Goal: Transaction & Acquisition: Purchase product/service

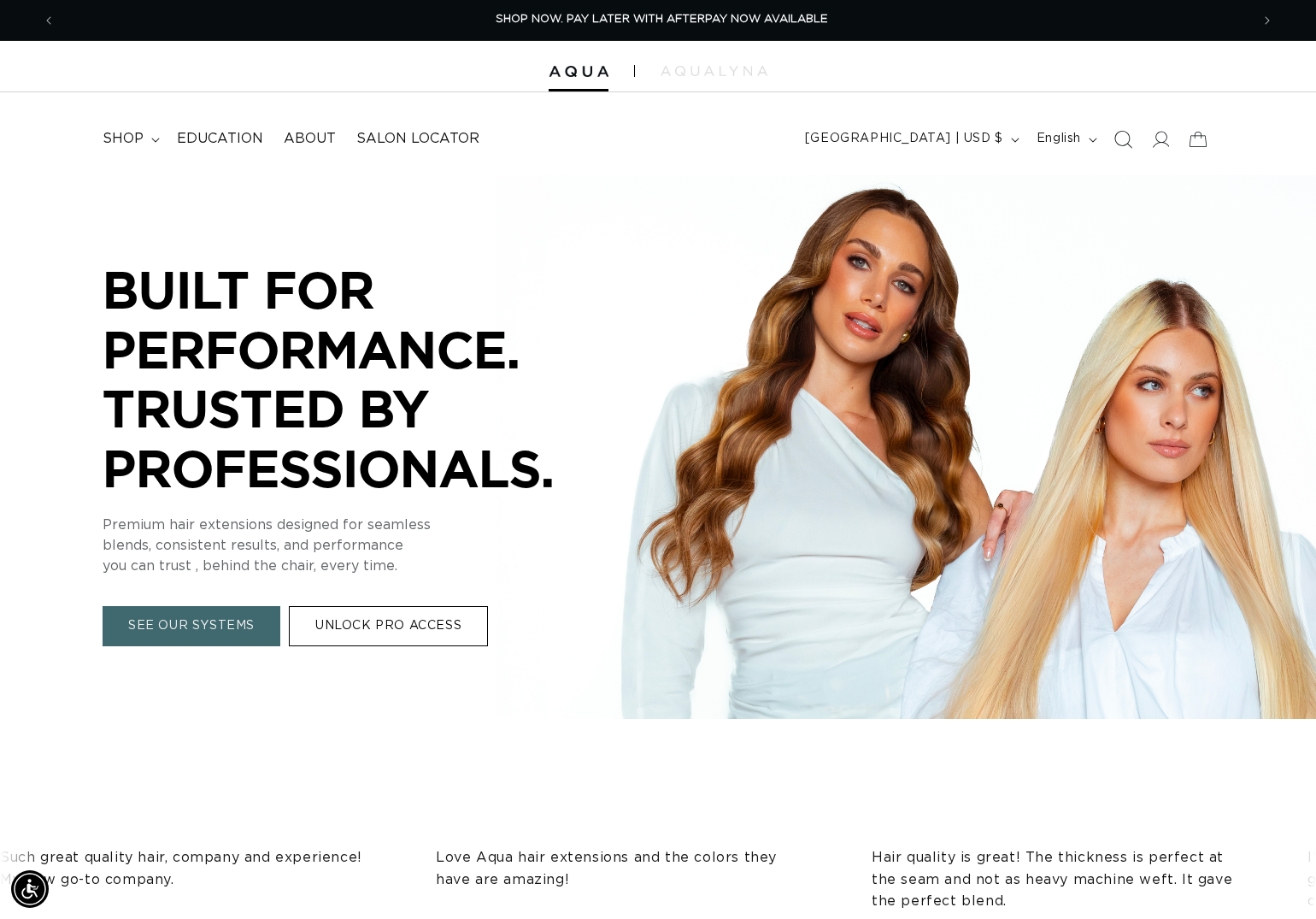
click at [1114, 145] on icon "Search" at bounding box center [1123, 139] width 18 height 18
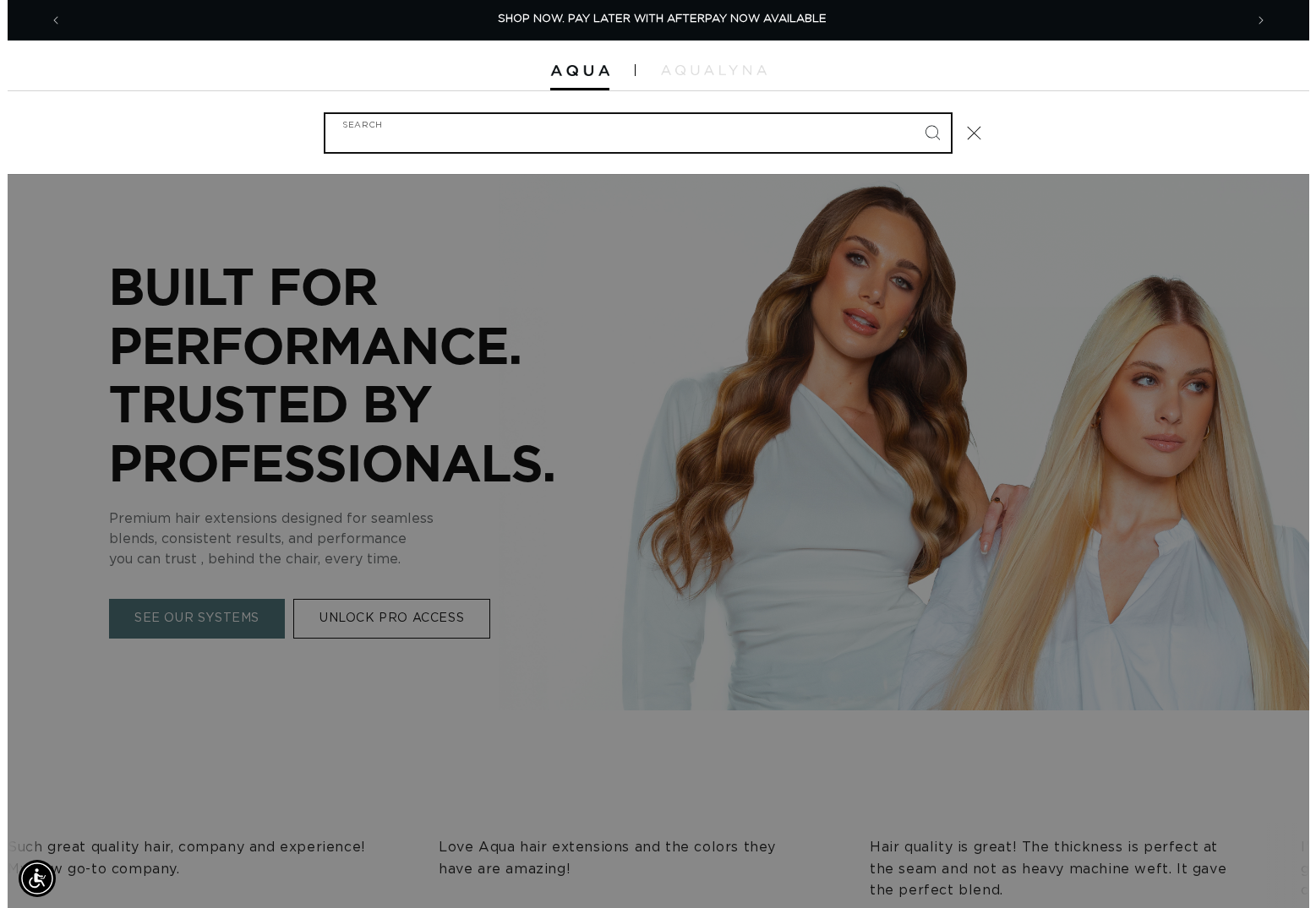
scroll to position [0, 1193]
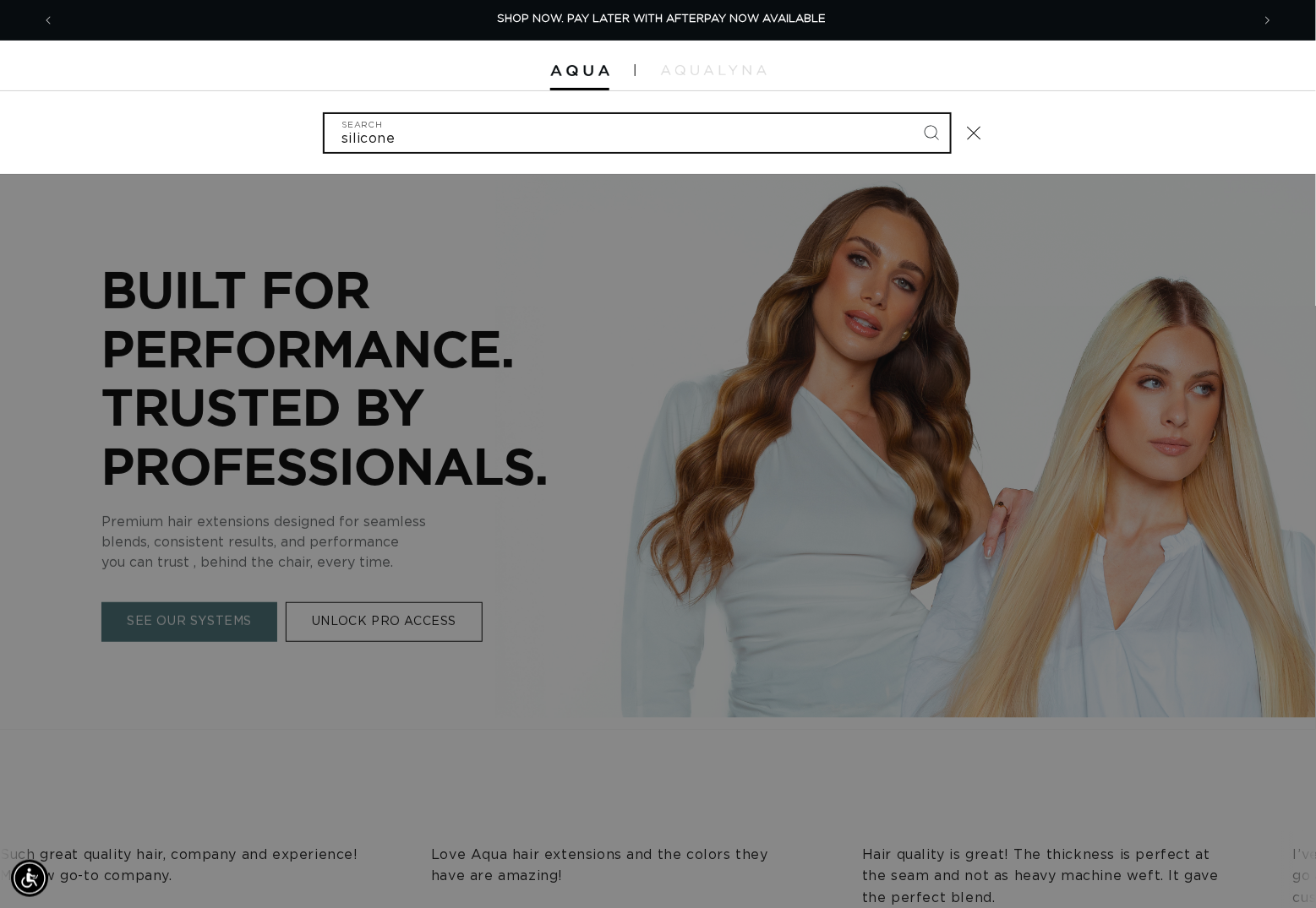
type input "silicone"
click at [948, 133] on button "Search" at bounding box center [932, 132] width 37 height 37
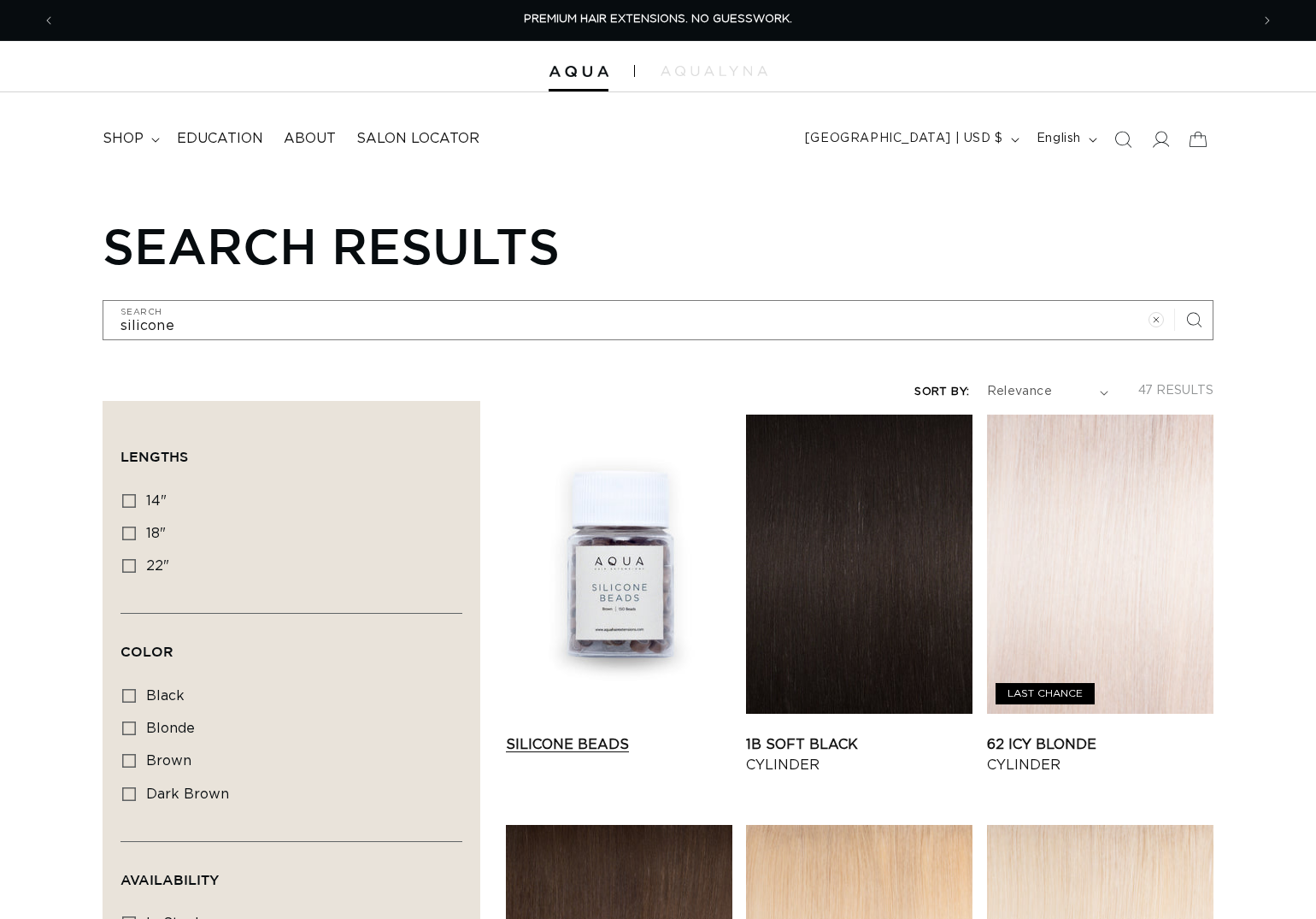
click at [646, 735] on link "Silicone Beads" at bounding box center [619, 745] width 227 height 21
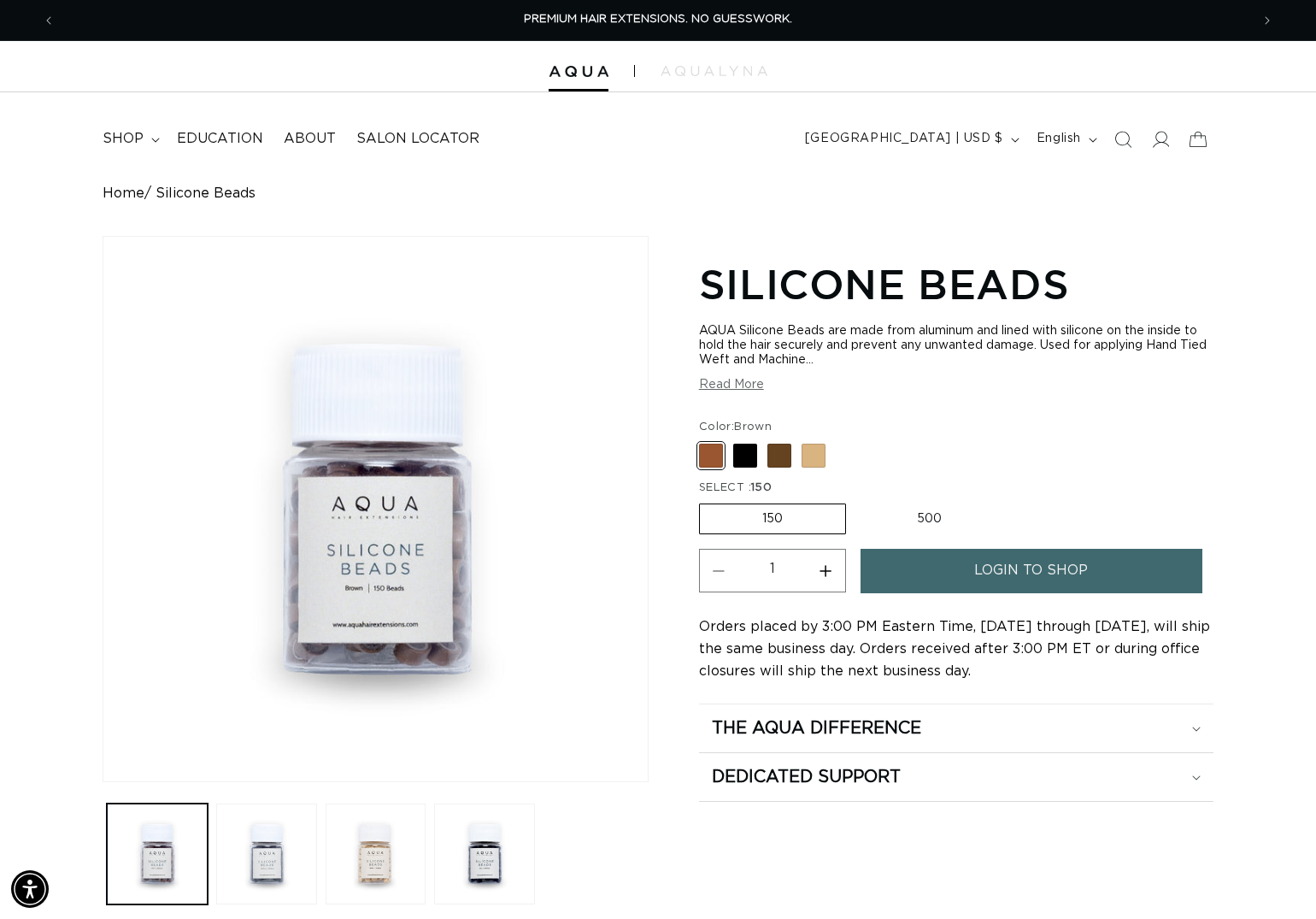
click at [944, 526] on label "500 Variant sold out or unavailable" at bounding box center [930, 518] width 150 height 29
click at [855, 501] on input "500 Variant sold out or unavailable" at bounding box center [855, 501] width 1 height 1
radio input "true"
click at [777, 523] on label "150 Variant sold out or unavailable" at bounding box center [772, 518] width 146 height 29
click at [705, 501] on input "150 Variant sold out or unavailable" at bounding box center [704, 501] width 1 height 1
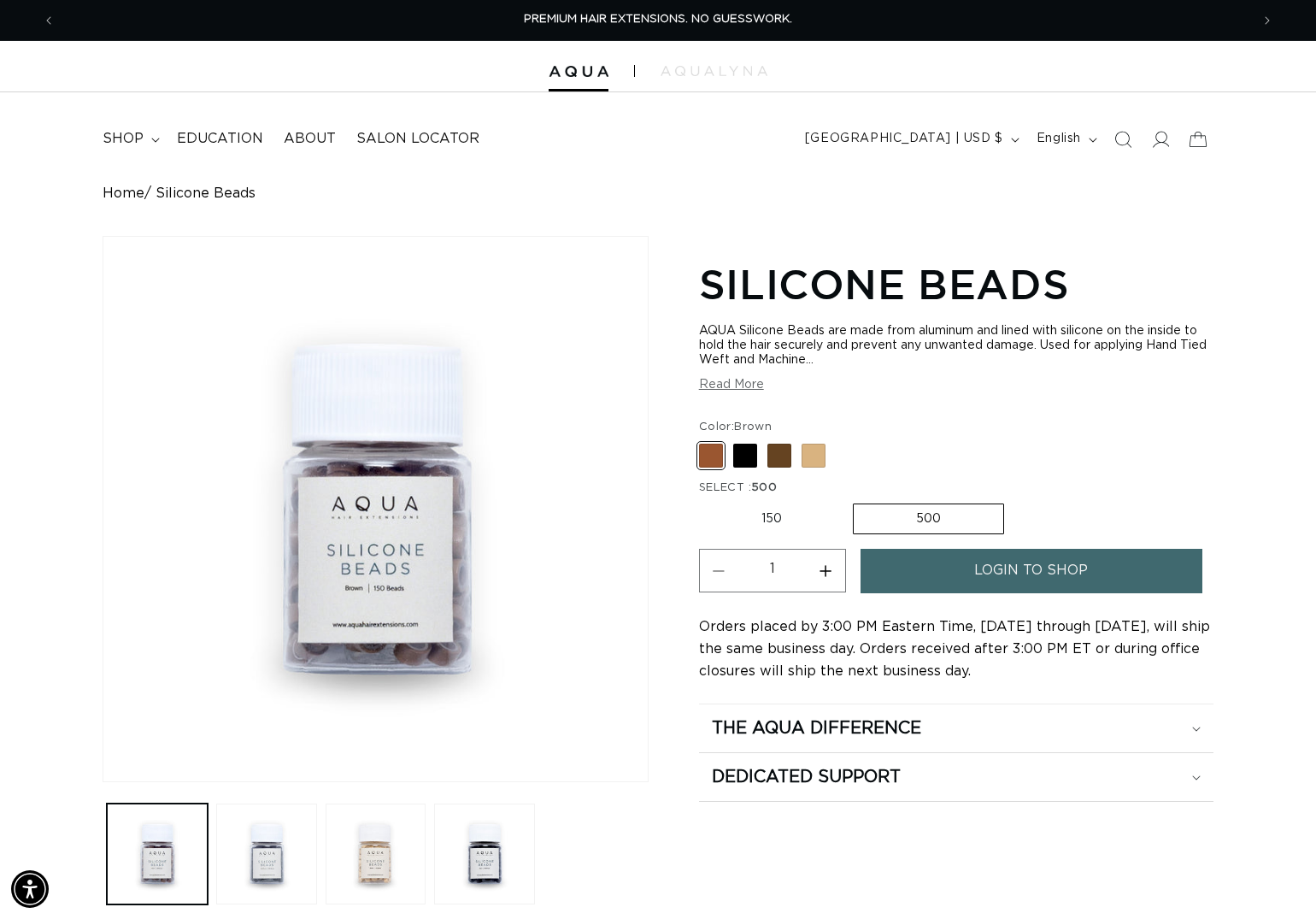
radio input "true"
click at [914, 525] on label "500 Variant sold out or unavailable" at bounding box center [930, 518] width 150 height 29
click at [855, 501] on input "500 Variant sold out or unavailable" at bounding box center [855, 501] width 1 height 1
radio input "true"
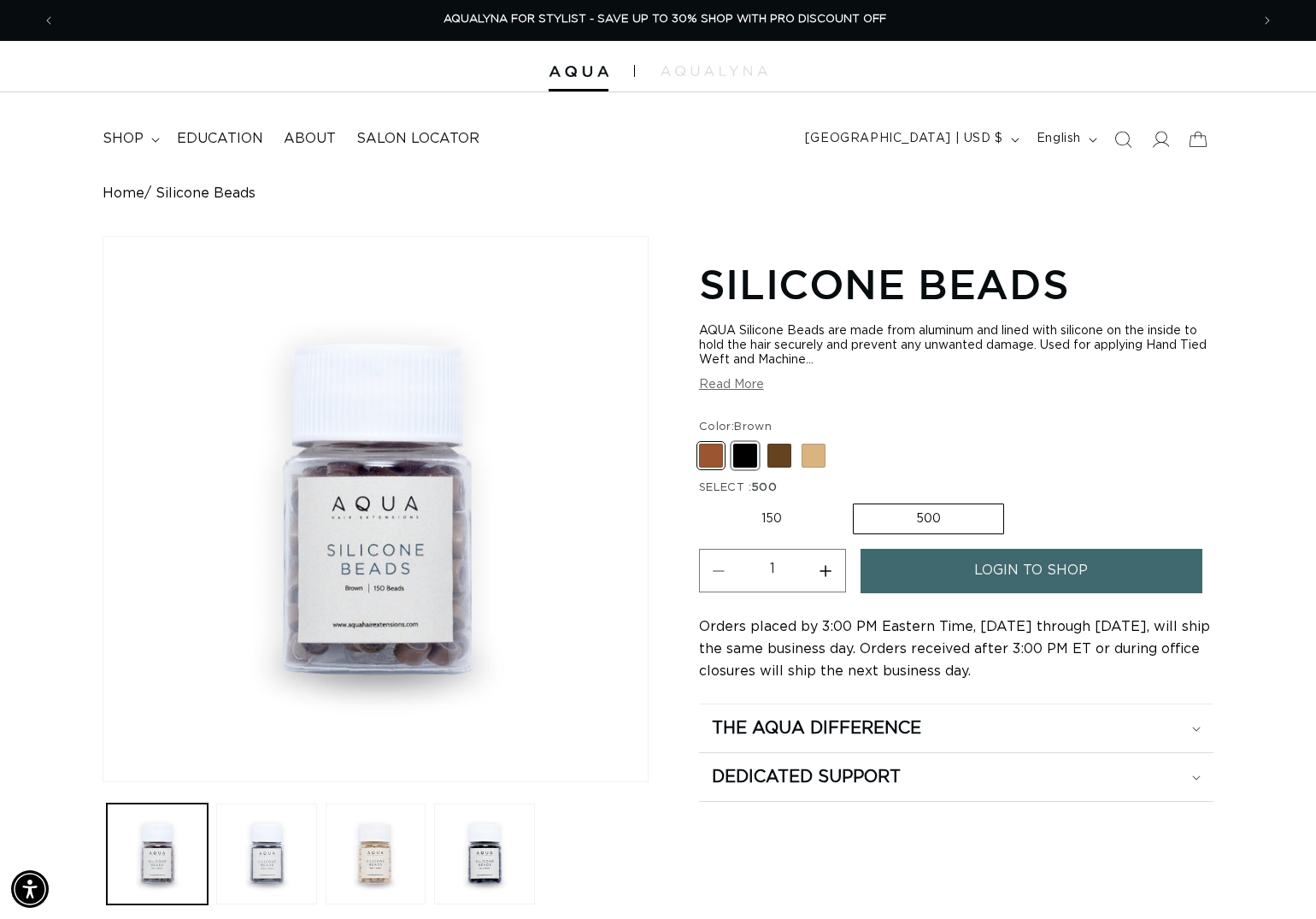
click at [741, 459] on span at bounding box center [745, 456] width 24 height 24
click at [705, 441] on input "Black Variant sold out or unavailable" at bounding box center [704, 440] width 1 height 1
radio input "true"
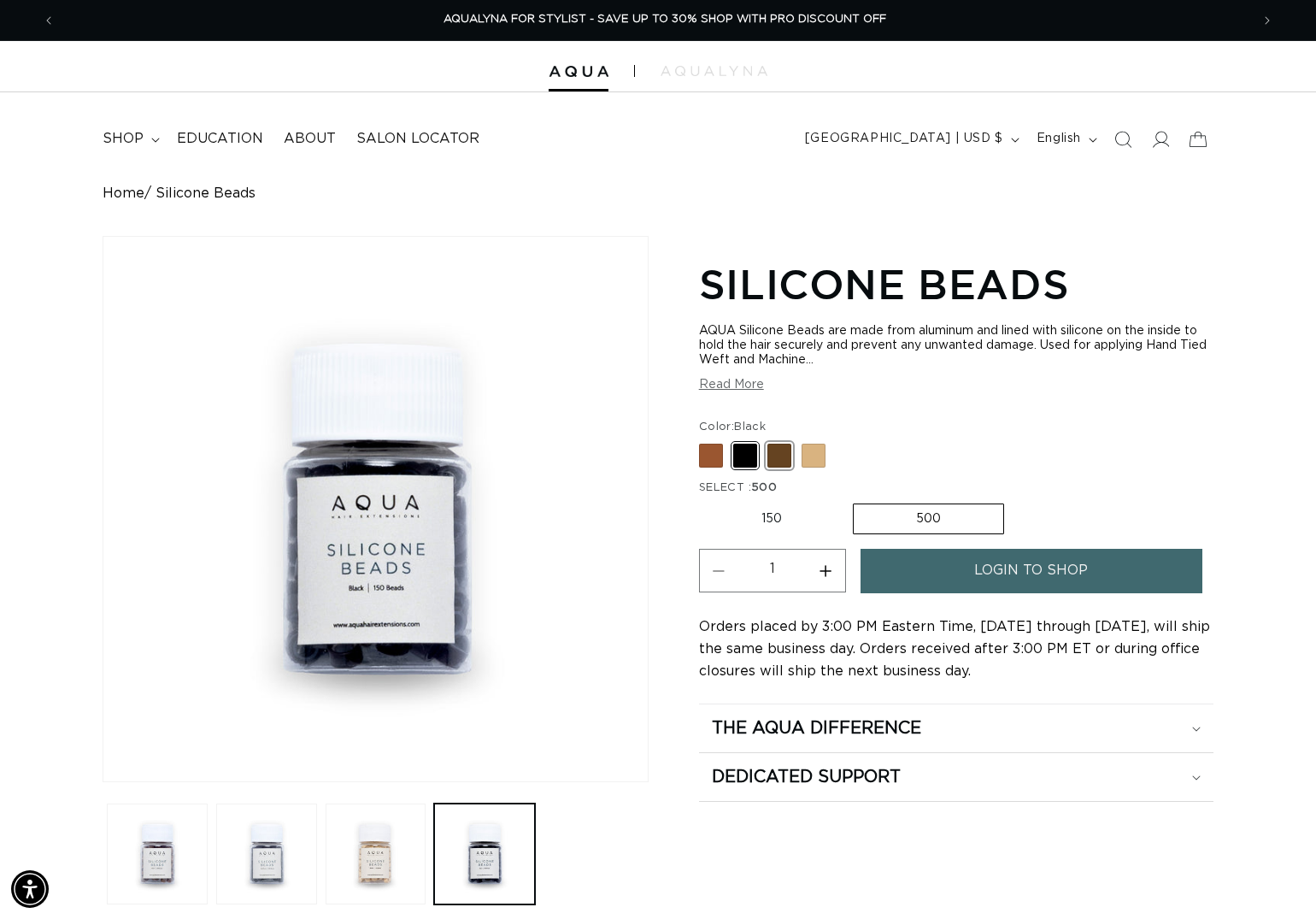
click at [781, 466] on span at bounding box center [780, 456] width 24 height 24
click at [705, 441] on input "Dark Brown Variant sold out or unavailable" at bounding box center [704, 440] width 1 height 1
radio input "true"
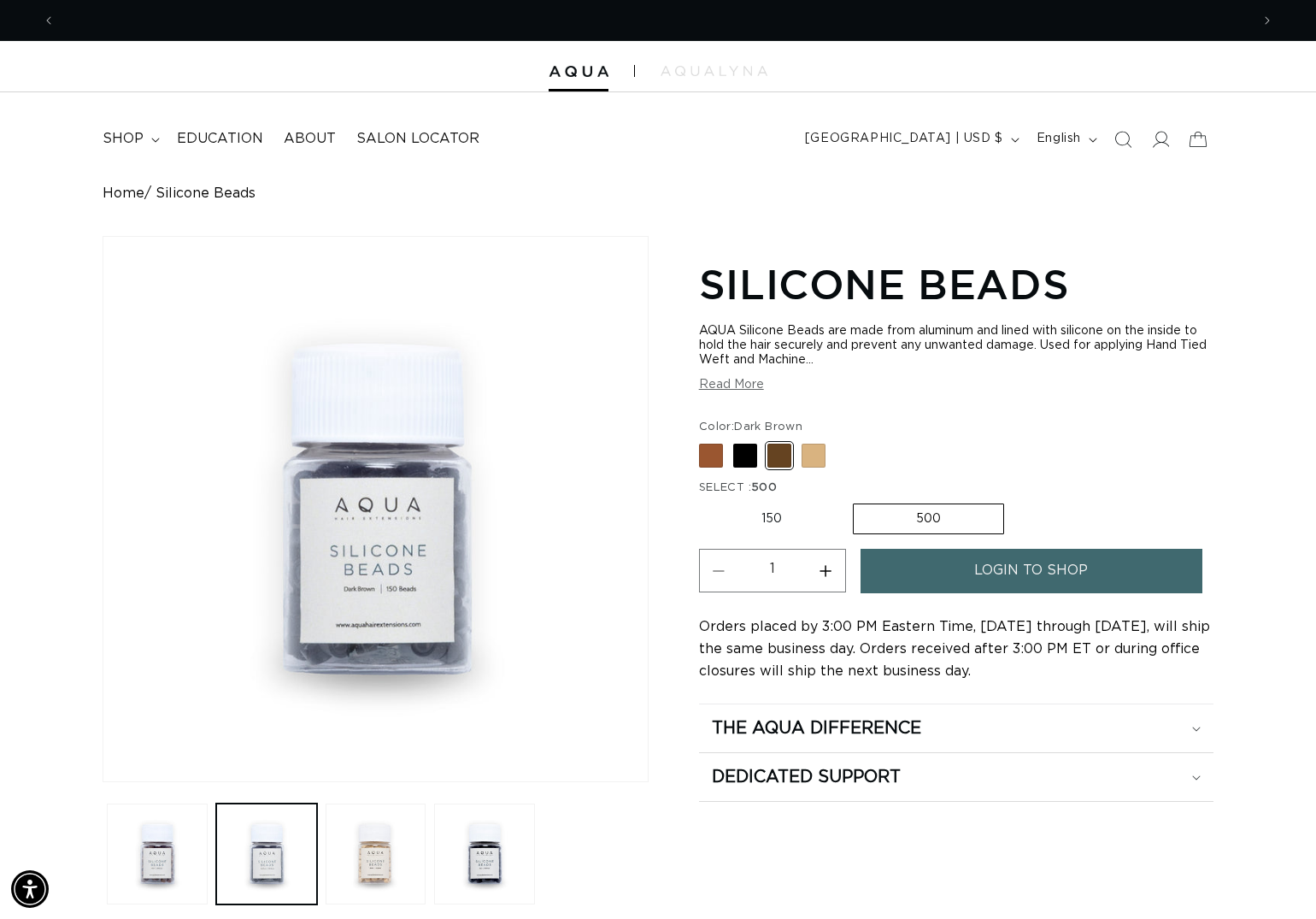
scroll to position [0, 1191]
